Goal: Task Accomplishment & Management: Complete application form

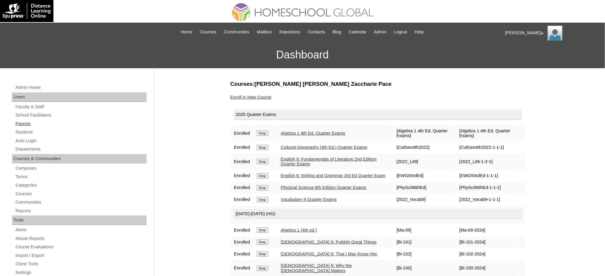
click at [29, 122] on link "Parents" at bounding box center [81, 123] width 132 height 7
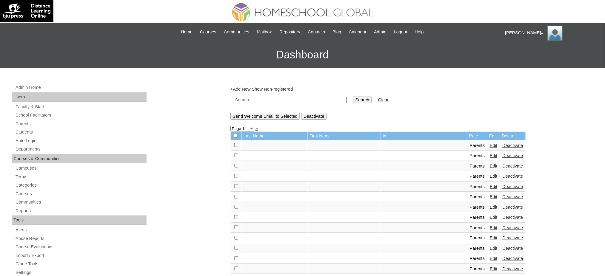
click at [305, 100] on input "text" at bounding box center [290, 100] width 112 height 8
paste input "MHP0134-TECHPH2025"
type input "MHP0134-TECHPH2025"
click at [353, 102] on input "Search" at bounding box center [362, 100] width 18 height 7
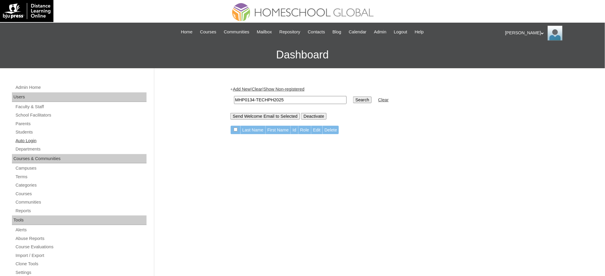
click at [24, 140] on link "Auto Login" at bounding box center [81, 140] width 132 height 7
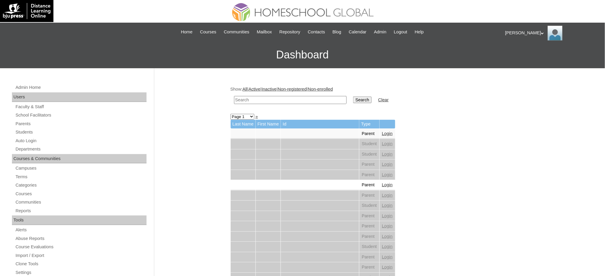
click at [297, 100] on input "text" at bounding box center [290, 100] width 112 height 8
paste input "Bayawa"
type input "Bayawa"
click at [353, 98] on input "Search" at bounding box center [362, 100] width 18 height 7
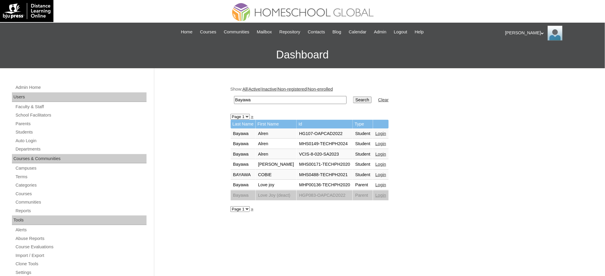
click at [378, 162] on link "Login" at bounding box center [380, 164] width 11 height 5
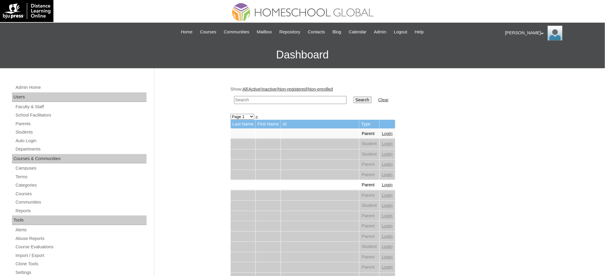
click at [285, 101] on input "text" at bounding box center [290, 100] width 112 height 8
paste input "MHP0134-TECHPH2025"
type input "MHP0134-TECHPH2025"
click at [350, 103] on td "Search" at bounding box center [362, 100] width 24 height 14
drag, startPoint x: 342, startPoint y: 102, endPoint x: 327, endPoint y: 102, distance: 14.6
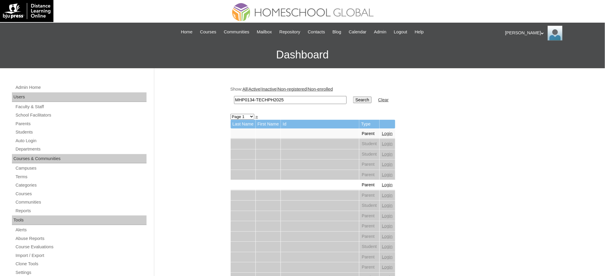
click at [353, 102] on input "Search" at bounding box center [362, 100] width 18 height 7
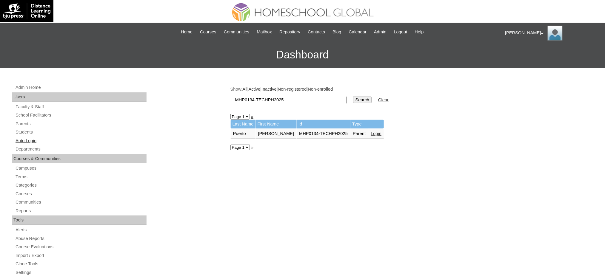
drag, startPoint x: 18, startPoint y: 135, endPoint x: 21, endPoint y: 138, distance: 4.3
click at [18, 135] on link "Students" at bounding box center [81, 132] width 132 height 7
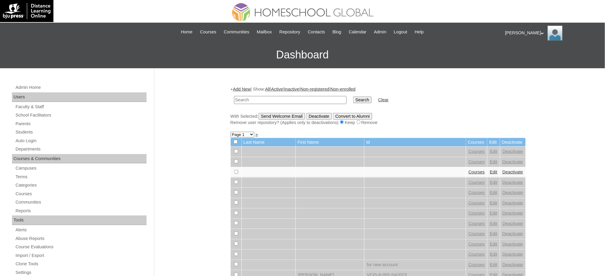
click at [245, 88] on link "Add New" at bounding box center [242, 89] width 18 height 5
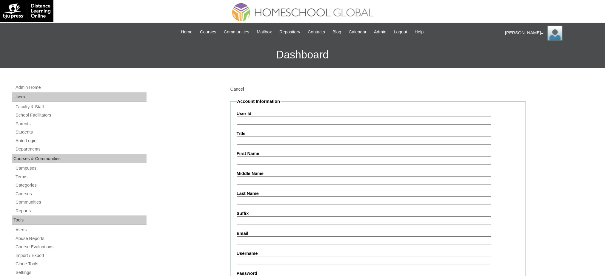
click at [264, 122] on input "User Id" at bounding box center [364, 121] width 254 height 8
paste input "MHS00173-TECHPH2025"
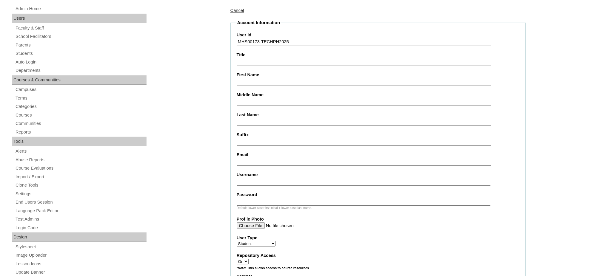
scroll to position [79, 0]
type input "MHS00173-TECHPH2025"
click at [255, 80] on input "First Name" at bounding box center [364, 81] width 254 height 8
paste input "Francis Andrei"
type input "Francis Andrei"
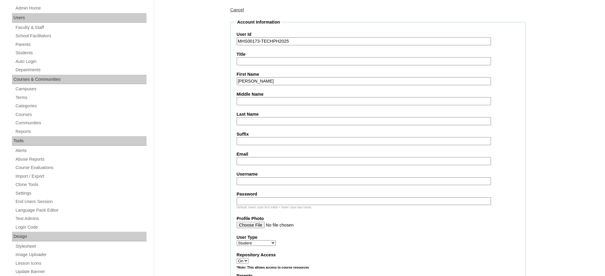
click at [265, 118] on input "Last Name" at bounding box center [364, 121] width 254 height 8
paste input "Puerto"
type input "Puerto"
click at [276, 101] on input "Middle Name" at bounding box center [364, 101] width 254 height 8
paste input "Lantin"
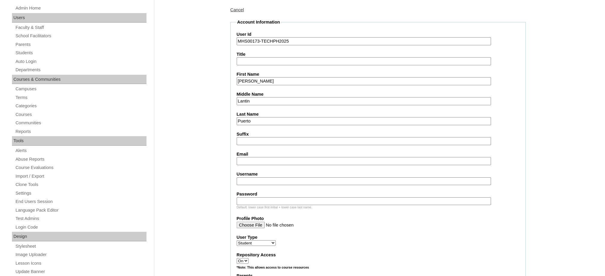
type input "Lantin"
click at [248, 158] on input "Email" at bounding box center [364, 161] width 254 height 8
paste input "shirley.lantin.puerto@gmail.com"
type input "shirley.lantin.puerto@gmail.com"
click at [267, 178] on input "Username" at bounding box center [364, 182] width 254 height 8
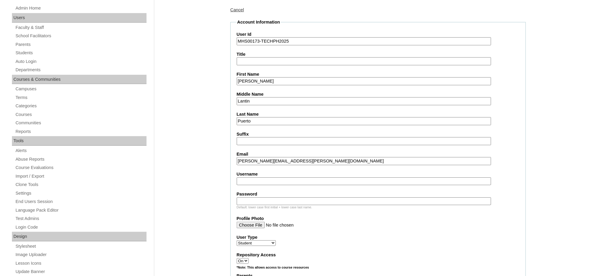
paste input "francispuerto"
type input "francispuerto"
click at [273, 197] on input "Password" at bounding box center [364, 201] width 254 height 8
paste input "250006190"
type input "250006190"
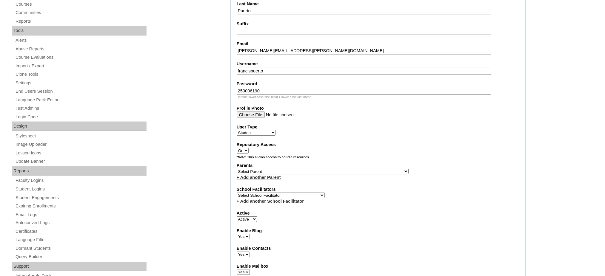
scroll to position [199, 0]
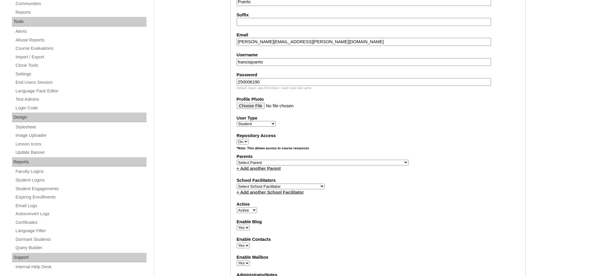
click at [341, 160] on select "Select Parent , , , , , , , , , , , , , , , , , , , , , , , , , , , , , , , , ,…" at bounding box center [323, 163] width 172 height 6
select select "43406"
click at [237, 160] on select "Select Parent , , , , , , , , , , , , , , , , , , , , , , , , , , , , , , , , ,…" at bounding box center [323, 163] width 172 height 6
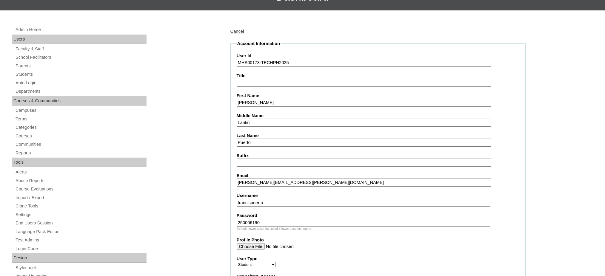
scroll to position [0, 0]
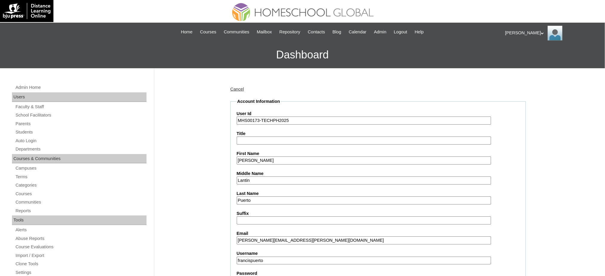
click at [271, 157] on input "Francis Andrei" at bounding box center [364, 161] width 254 height 8
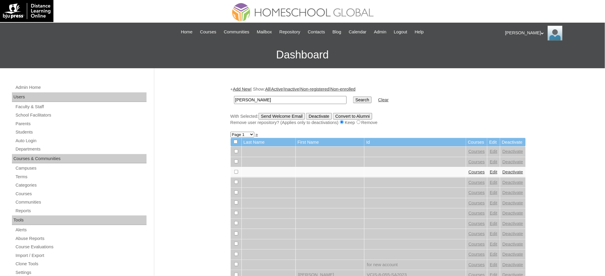
type input "[PERSON_NAME]"
click at [353, 100] on input "Search" at bounding box center [362, 100] width 18 height 7
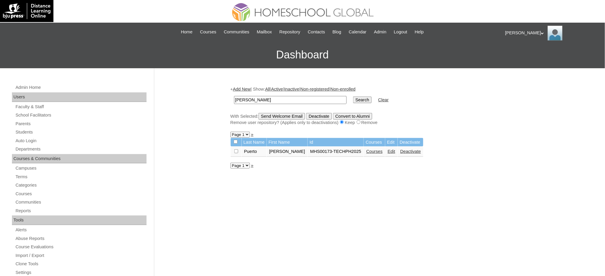
click at [368, 149] on link "Courses" at bounding box center [374, 151] width 16 height 5
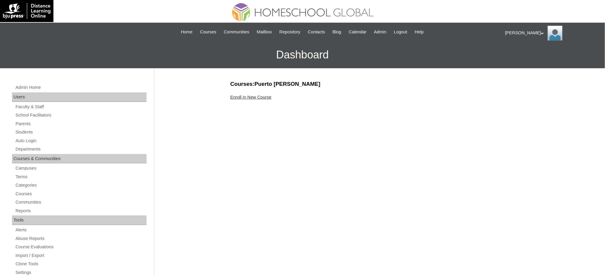
click at [254, 97] on link "Enroll in New Course" at bounding box center [250, 97] width 41 height 5
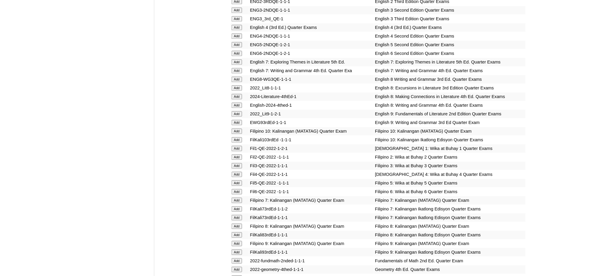
scroll to position [517, 0]
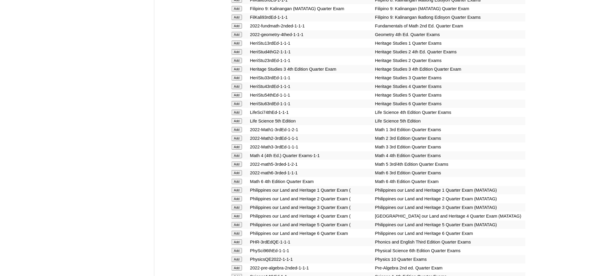
scroll to position [756, 0]
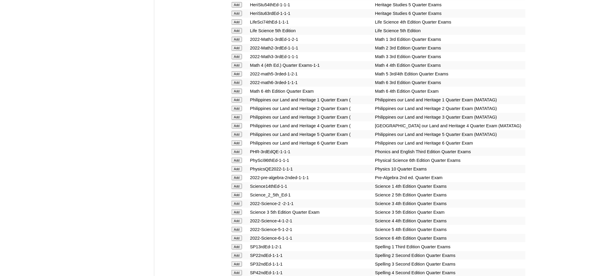
scroll to position [915, 0]
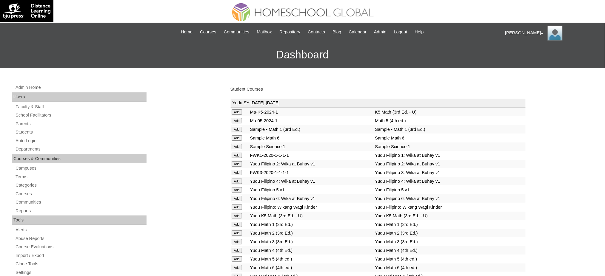
click at [238, 89] on link "Student Courses" at bounding box center [246, 89] width 33 height 5
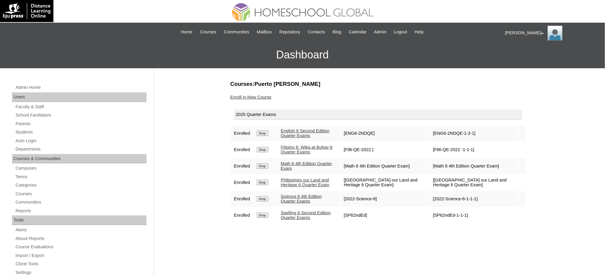
click at [257, 97] on link "Enroll in New Course" at bounding box center [250, 97] width 41 height 5
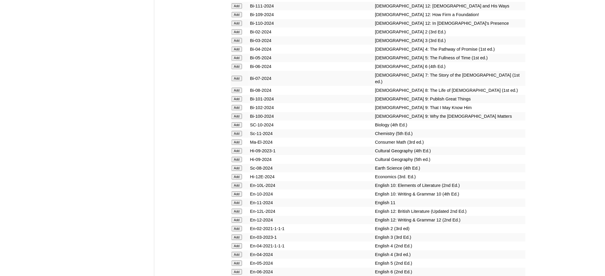
scroll to position [1392, 0]
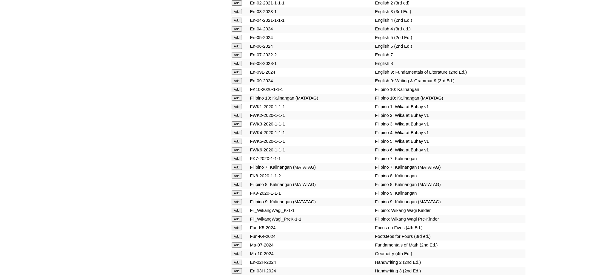
scroll to position [1671, 0]
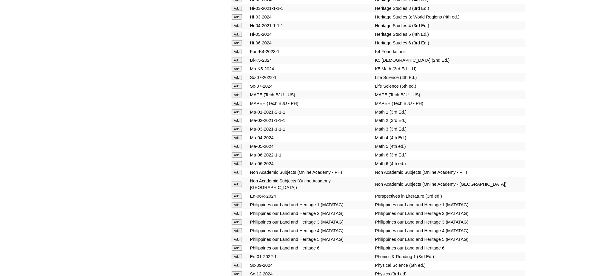
scroll to position [1949, 0]
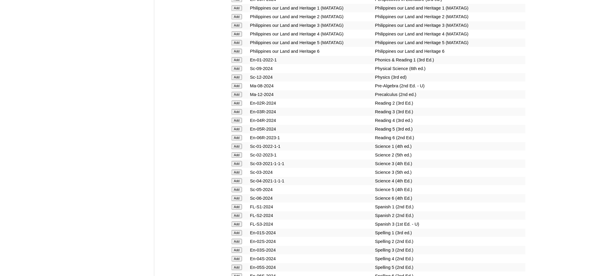
scroll to position [2148, 0]
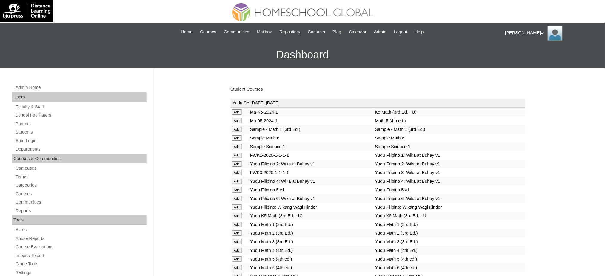
click at [239, 89] on link "Student Courses" at bounding box center [246, 89] width 33 height 5
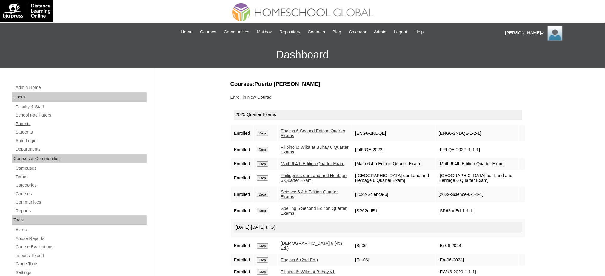
click at [17, 124] on link "Parents" at bounding box center [81, 123] width 132 height 7
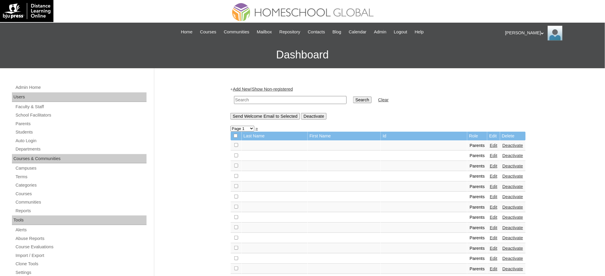
click at [322, 100] on input "text" at bounding box center [290, 100] width 112 height 8
paste input "MHP01029-TECHPH2020"
type input "MHP01029-TECHPH2020"
click at [353, 98] on input "Search" at bounding box center [362, 100] width 18 height 7
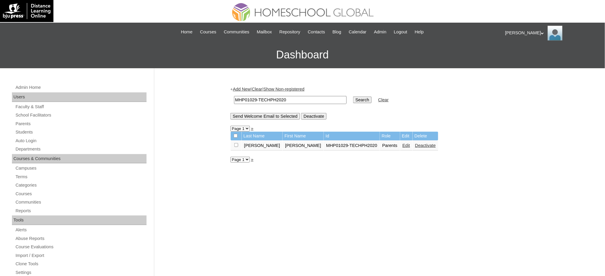
click at [402, 144] on link "Edit" at bounding box center [405, 145] width 7 height 5
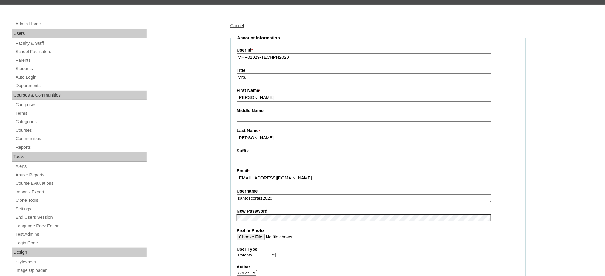
scroll to position [119, 0]
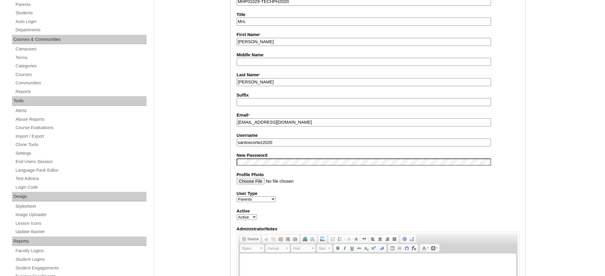
click at [271, 141] on input "santoscortez2020" at bounding box center [364, 143] width 254 height 8
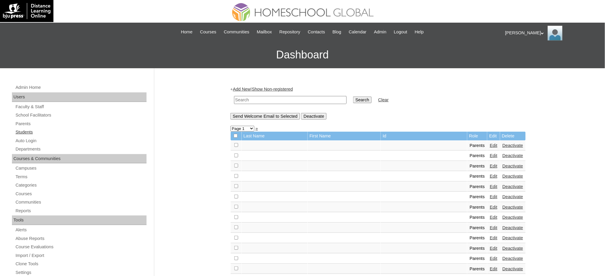
click at [16, 129] on link "Students" at bounding box center [81, 132] width 132 height 7
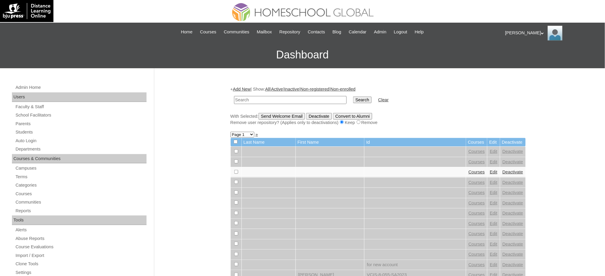
paste input "MHS008981-TECHPH2020"
type input "MHS008981-TECHPH2020"
click at [353, 101] on input "Search" at bounding box center [362, 100] width 18 height 7
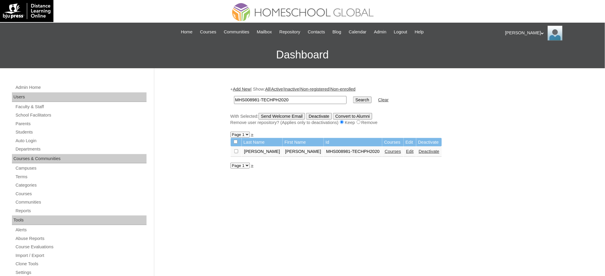
click at [406, 151] on link "Edit" at bounding box center [409, 151] width 7 height 5
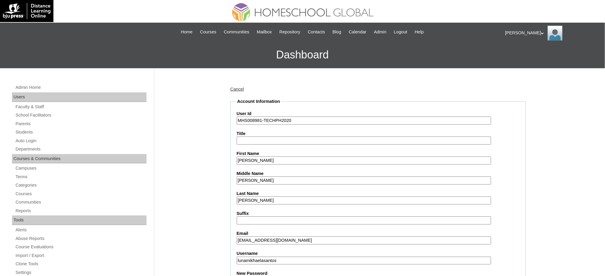
scroll to position [119, 0]
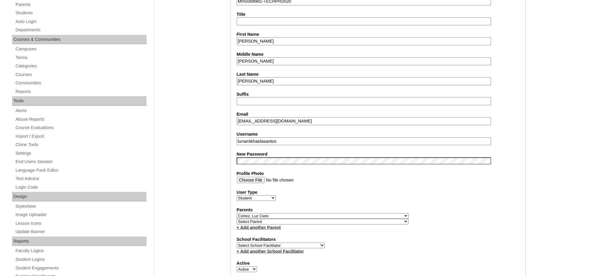
click at [274, 139] on input "lunamikhaelasantos" at bounding box center [364, 142] width 254 height 8
click at [277, 41] on input "[PERSON_NAME]" at bounding box center [364, 41] width 254 height 8
click at [277, 41] on input "Luna Mikhaela" at bounding box center [364, 41] width 254 height 8
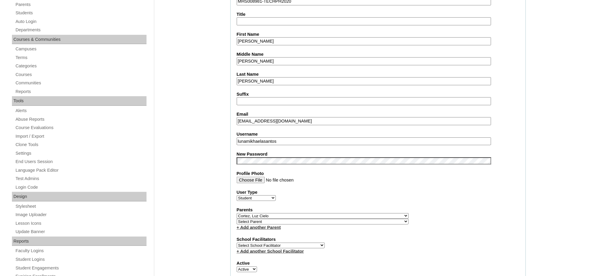
click at [277, 41] on input "Luna Mikhaela" at bounding box center [364, 41] width 254 height 8
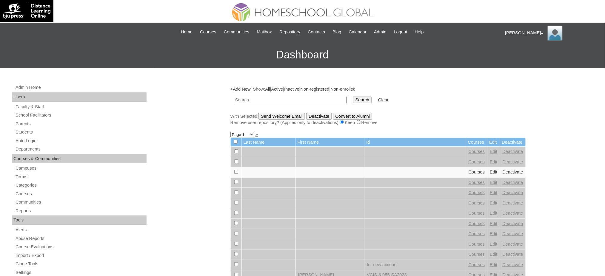
paste input "[PERSON_NAME]"
type input "[PERSON_NAME]"
click at [353, 98] on input "Search" at bounding box center [362, 100] width 18 height 7
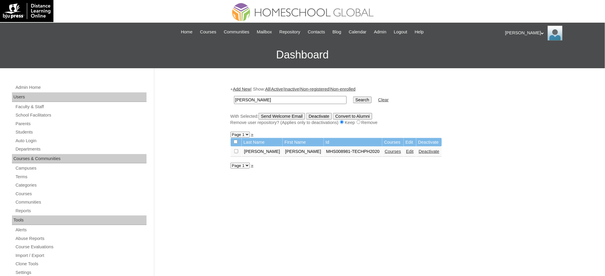
click at [385, 149] on link "Courses" at bounding box center [393, 151] width 16 height 5
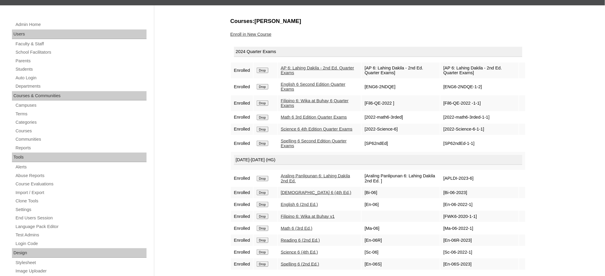
scroll to position [79, 0]
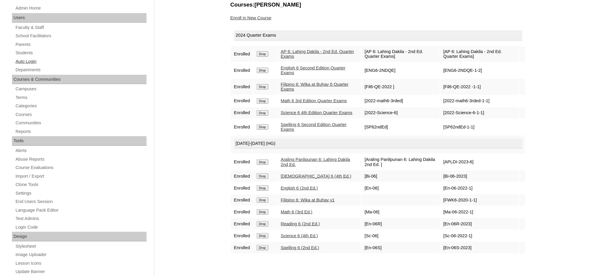
click at [20, 61] on link "Auto Login" at bounding box center [81, 61] width 132 height 7
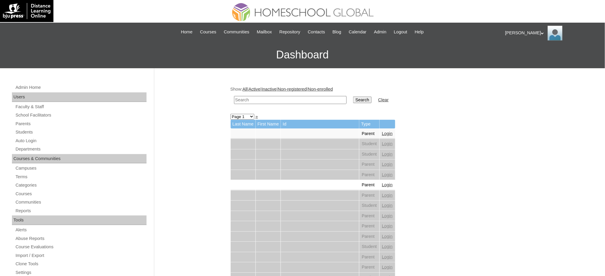
click at [306, 99] on input "text" at bounding box center [290, 100] width 112 height 8
paste input "Ceana Ja'aziel"
type input "Ceana Ja'aziel"
click at [353, 98] on input "Search" at bounding box center [362, 100] width 18 height 7
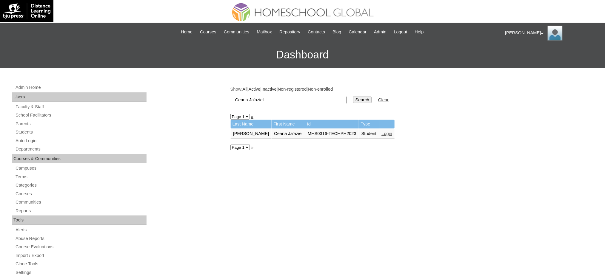
click at [382, 131] on link "Login" at bounding box center [387, 133] width 11 height 5
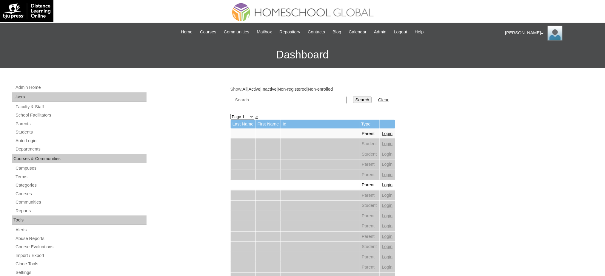
click at [299, 99] on input "text" at bounding box center [290, 100] width 112 height 8
type input "faustino"
click at [353, 97] on input "Search" at bounding box center [362, 100] width 18 height 7
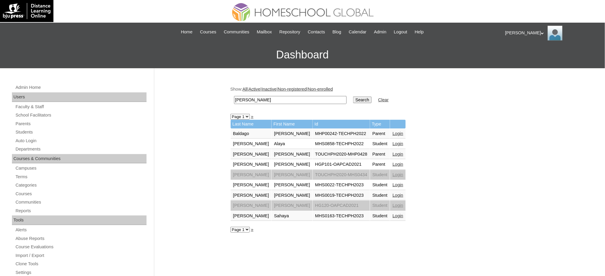
click at [392, 141] on link "Login" at bounding box center [397, 143] width 11 height 5
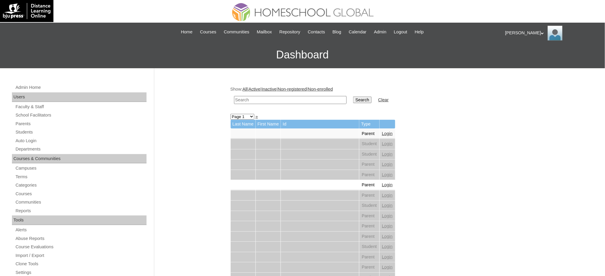
click at [245, 98] on input "text" at bounding box center [290, 100] width 112 height 8
paste input "[PERSON_NAME]"
type input "[PERSON_NAME]"
click at [353, 98] on input "Search" at bounding box center [362, 100] width 18 height 7
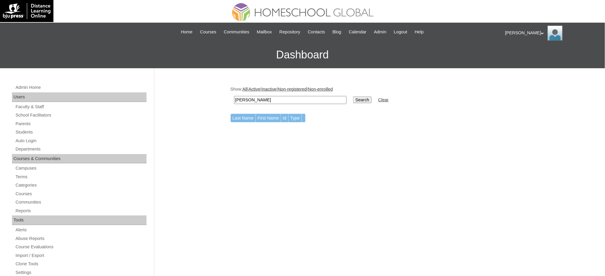
click at [285, 94] on td "[PERSON_NAME]" at bounding box center [290, 100] width 118 height 14
click at [286, 98] on input "[PERSON_NAME]" at bounding box center [290, 100] width 112 height 8
type input "[PERSON_NAME]"
click at [353, 97] on input "Search" at bounding box center [362, 100] width 18 height 7
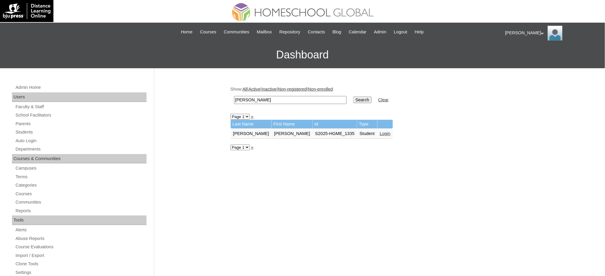
click at [250, 97] on input "[PERSON_NAME]" at bounding box center [290, 100] width 112 height 8
paste input "[PERSON_NAME]"
type input "[PERSON_NAME]"
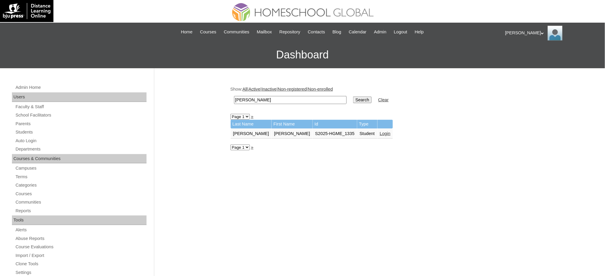
click at [353, 97] on input "Search" at bounding box center [362, 100] width 18 height 7
click at [384, 131] on link "Login" at bounding box center [378, 133] width 11 height 5
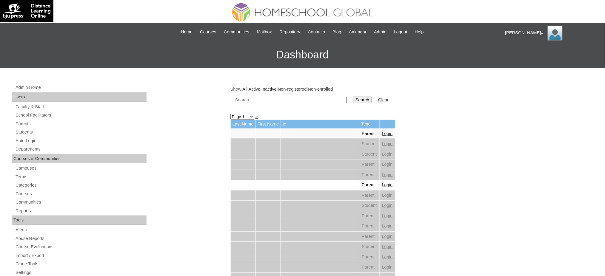
click at [264, 104] on td at bounding box center [290, 100] width 118 height 14
click at [264, 102] on input "text" at bounding box center [290, 100] width 112 height 8
paste input "[PERSON_NAME]"
type input "[PERSON_NAME]"
click at [353, 97] on input "Search" at bounding box center [362, 100] width 18 height 7
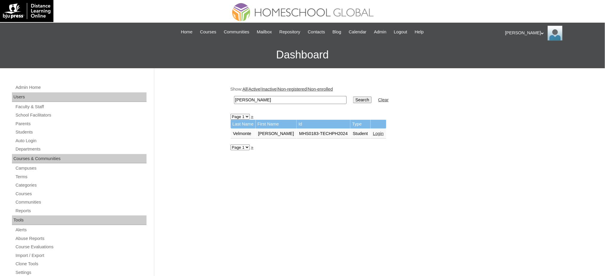
click at [373, 132] on link "Login" at bounding box center [378, 133] width 11 height 5
